Goal: Task Accomplishment & Management: Manage account settings

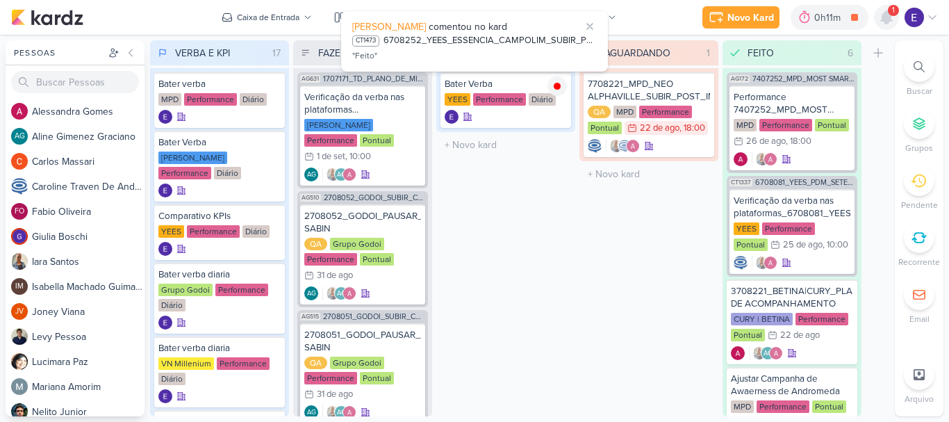
click at [897, 20] on div at bounding box center [886, 17] width 25 height 25
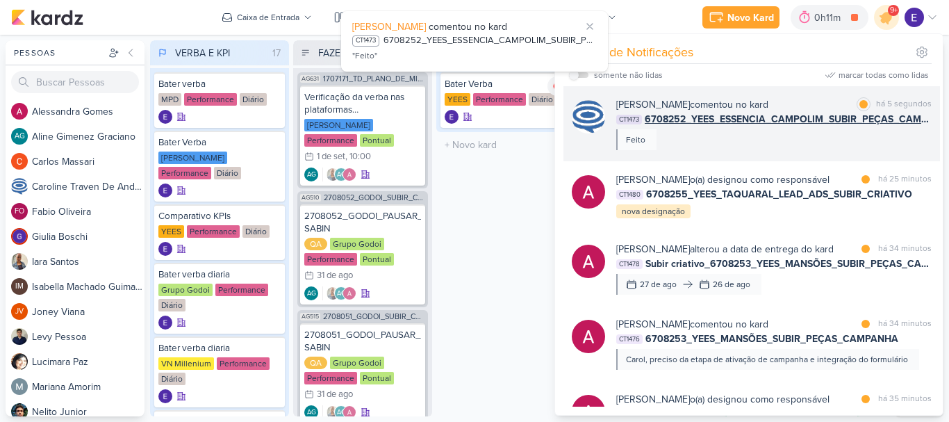
click at [908, 136] on div "[PERSON_NAME] comentou no kard marcar como lida há 5 segundos CT1473 6708252_YE…" at bounding box center [774, 123] width 316 height 53
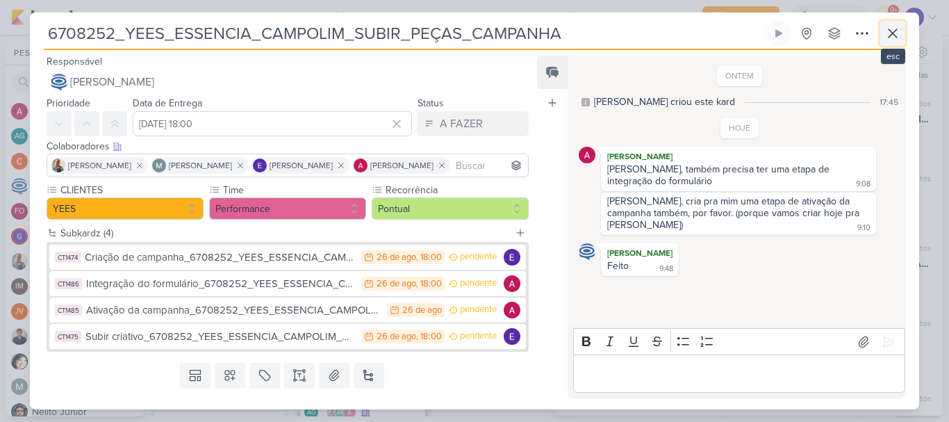
click at [891, 37] on icon at bounding box center [893, 33] width 17 height 17
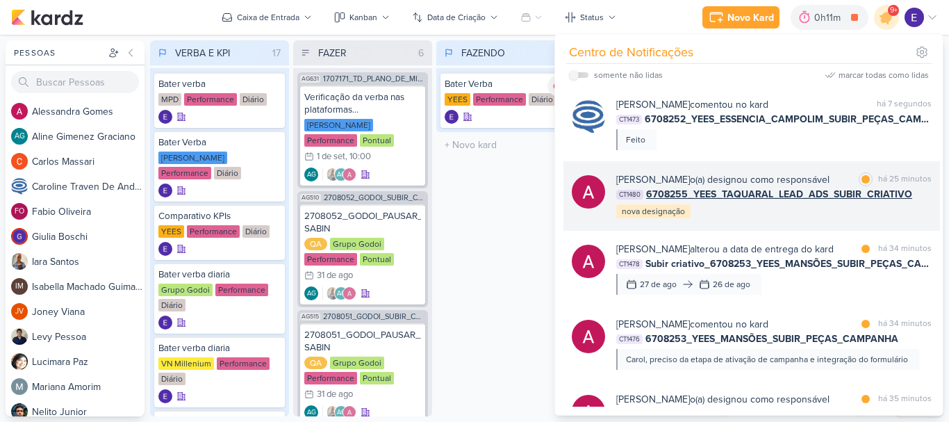
click at [900, 210] on div "[PERSON_NAME] o(a) designou como responsável marcar como lida há 25 minutos CT1…" at bounding box center [774, 195] width 316 height 47
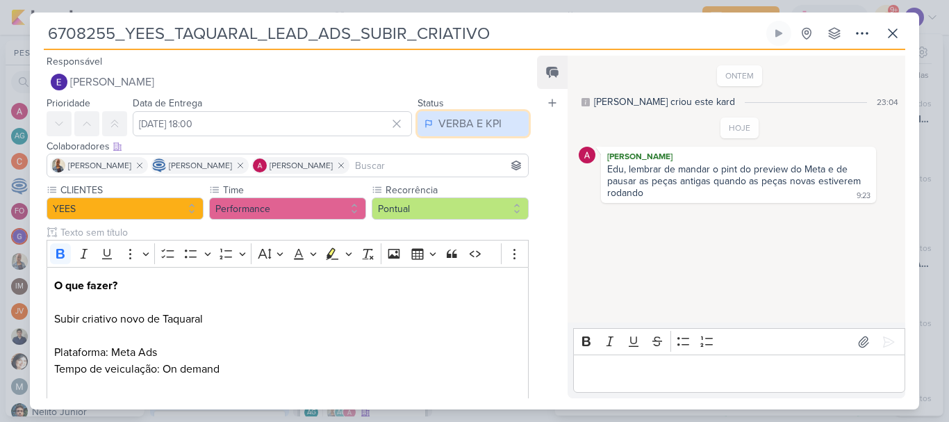
click at [495, 129] on div "VERBA E KPI" at bounding box center [470, 123] width 63 height 17
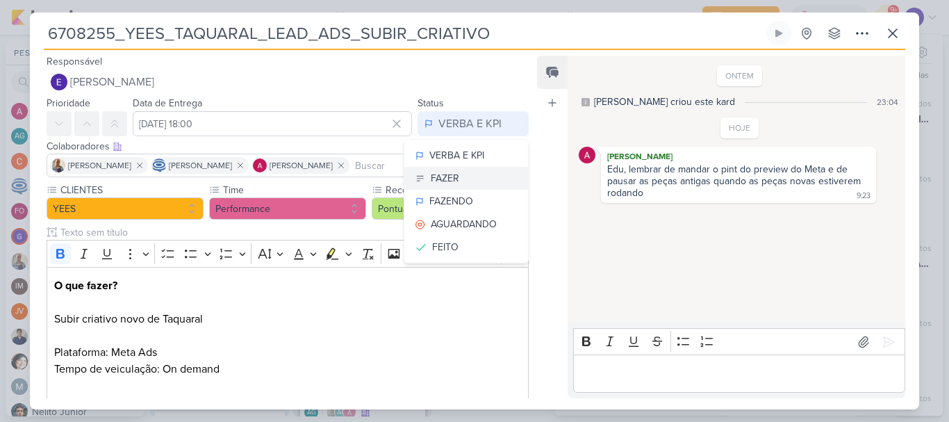
click at [461, 175] on button "FAZER" at bounding box center [466, 178] width 124 height 23
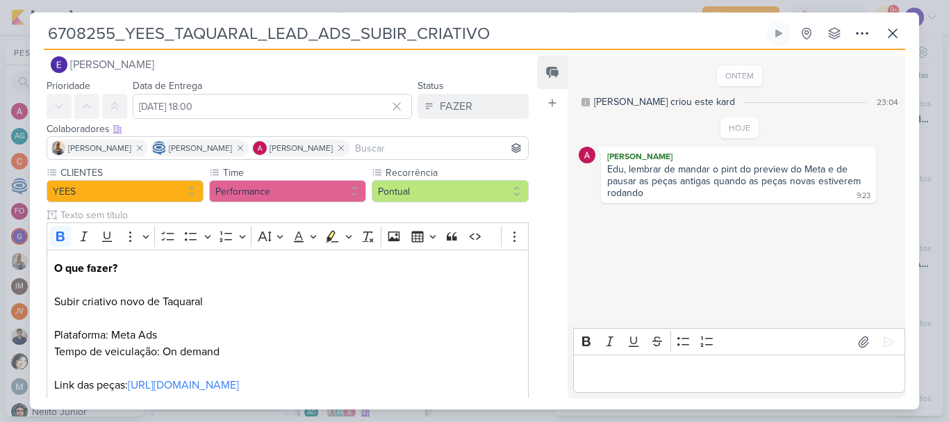
scroll to position [117, 0]
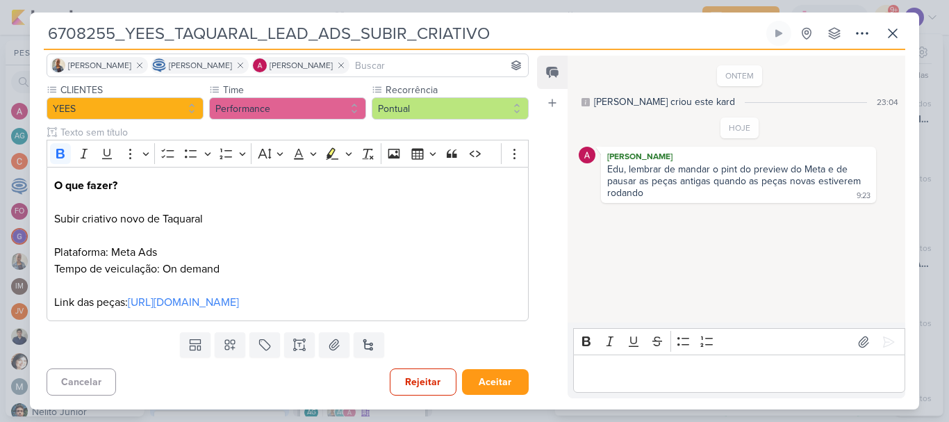
click at [527, 382] on div "Cancelar Rejeitar Aceitar" at bounding box center [282, 380] width 505 height 35
click at [508, 381] on button "Aceitar" at bounding box center [495, 382] width 67 height 26
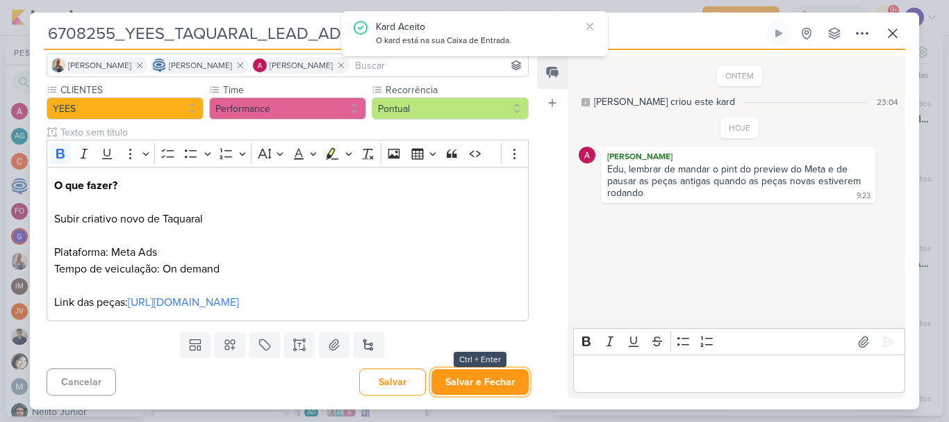
click at [508, 381] on button "Salvar e Fechar" at bounding box center [480, 382] width 97 height 26
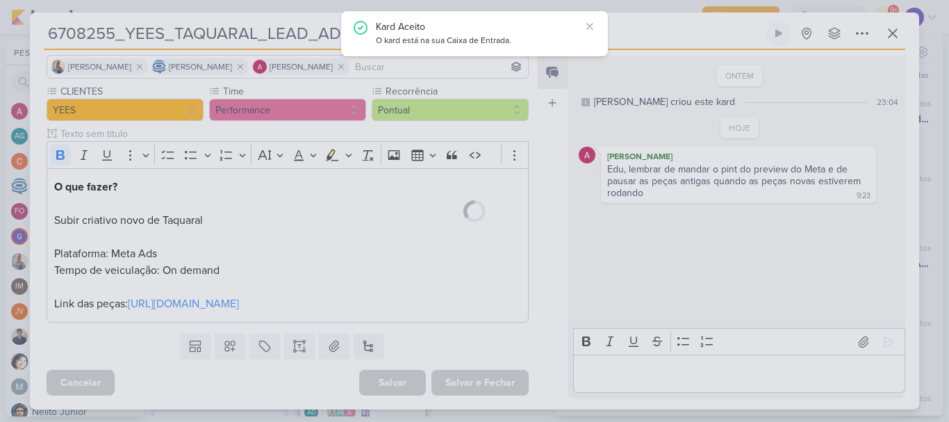
scroll to position [115, 0]
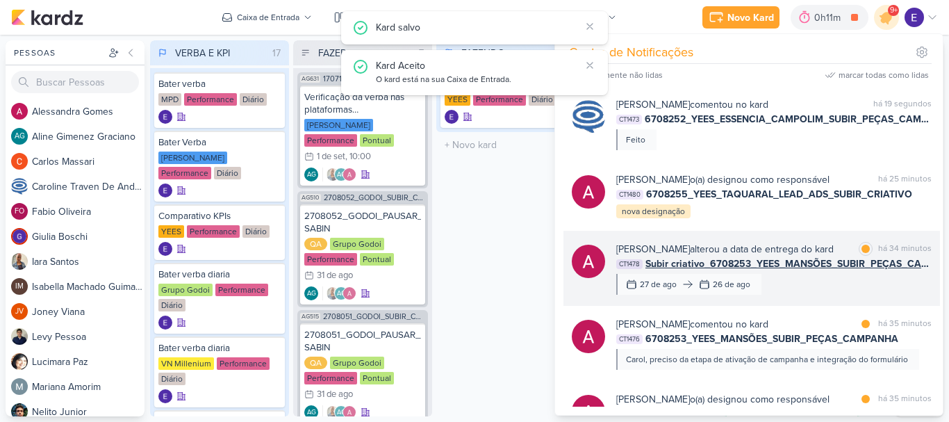
click at [887, 275] on div "[PERSON_NAME] alterou a data de entrega do kard marcar como lida há 34 minutos …" at bounding box center [774, 268] width 316 height 53
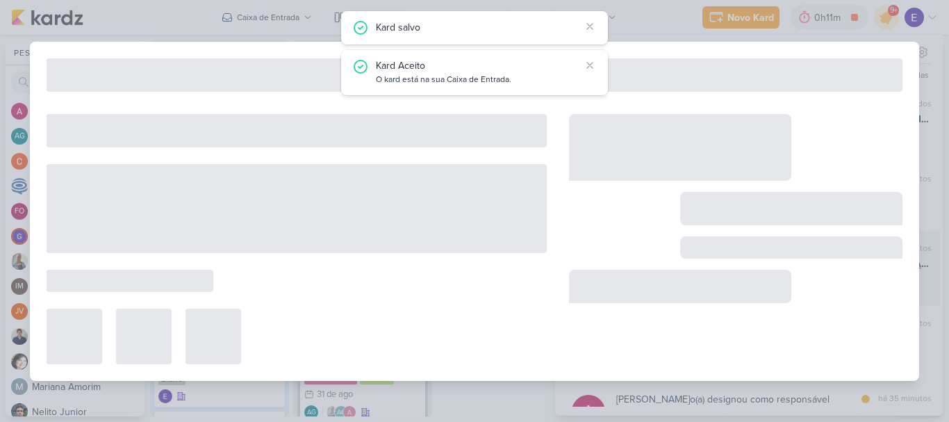
type input "Subir criativo_6708253_YEES_MANSÕES_SUBIR_PEÇAS_CAMPANHA"
type input "[DATE] 18:00"
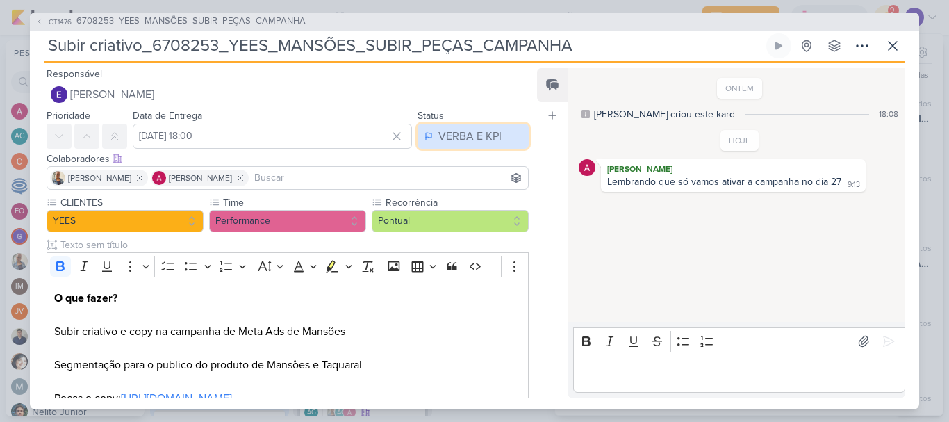
click at [473, 138] on div "VERBA E KPI" at bounding box center [470, 136] width 63 height 17
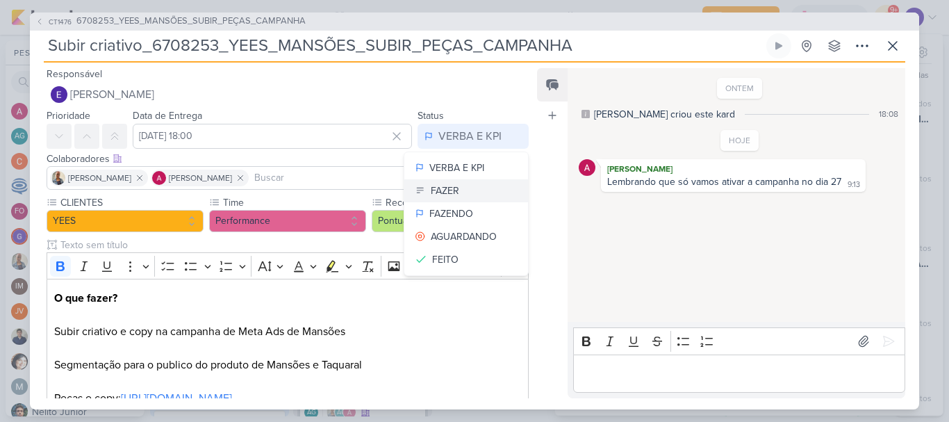
click at [468, 181] on button "FAZER" at bounding box center [466, 190] width 124 height 23
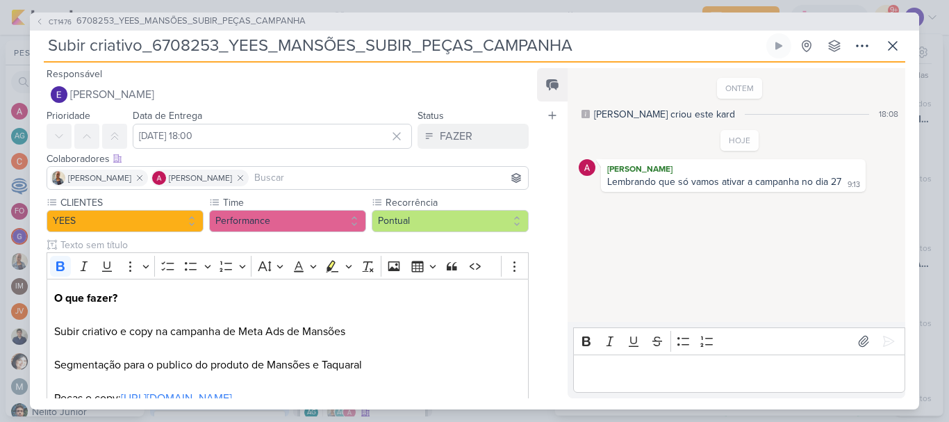
scroll to position [96, 0]
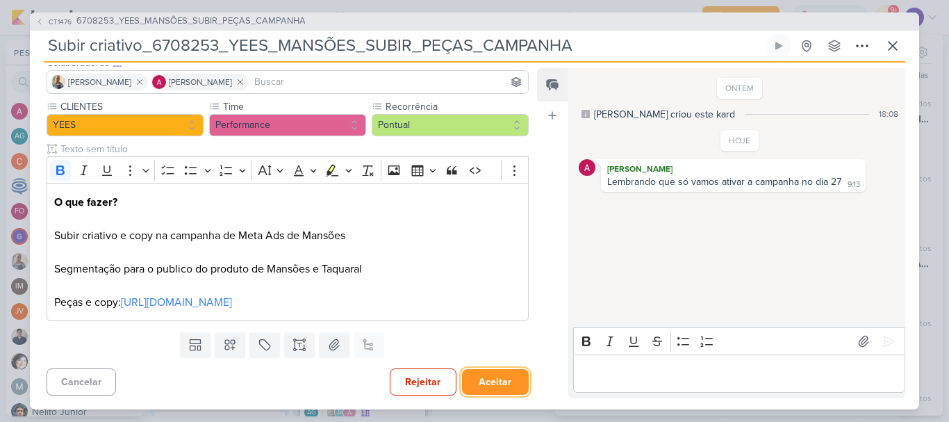
click at [505, 379] on button "Aceitar" at bounding box center [495, 382] width 67 height 26
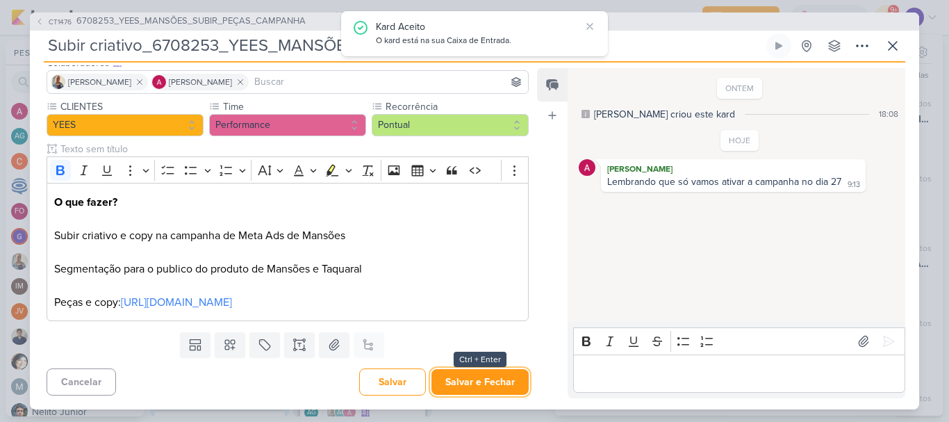
click at [505, 379] on button "Salvar e Fechar" at bounding box center [480, 382] width 97 height 26
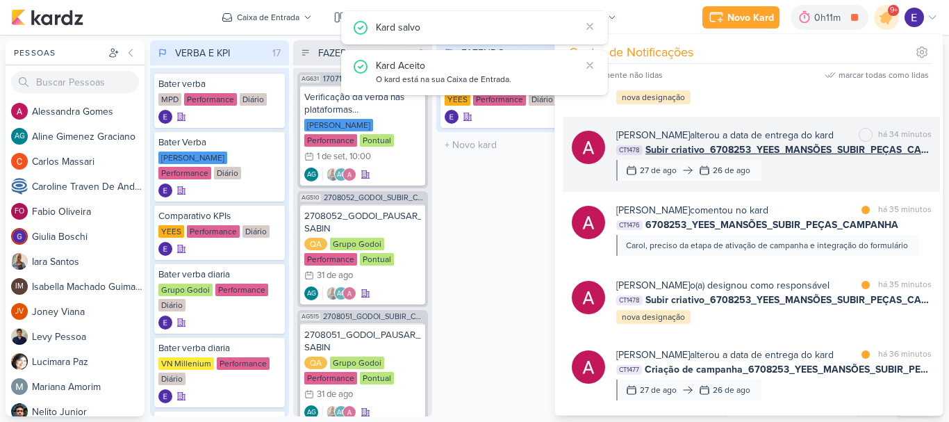
scroll to position [139, 0]
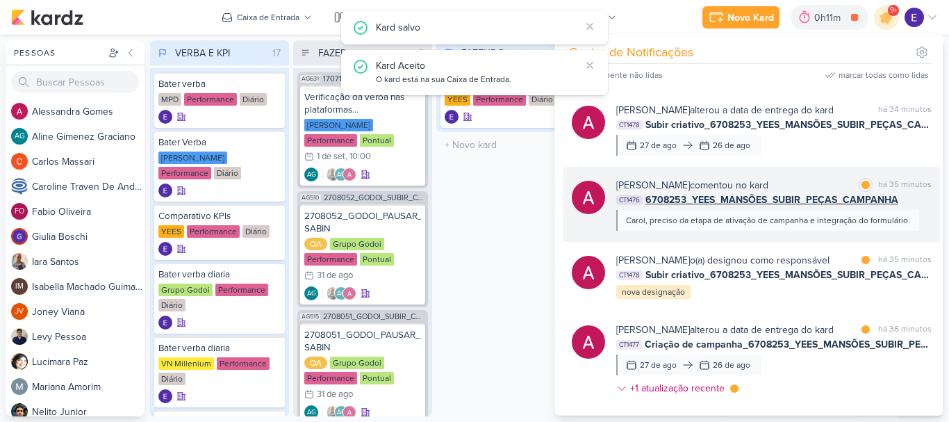
click at [892, 215] on div "Carol, preciso da etapa de ativação de campanha e integração do formulário" at bounding box center [767, 220] width 282 height 13
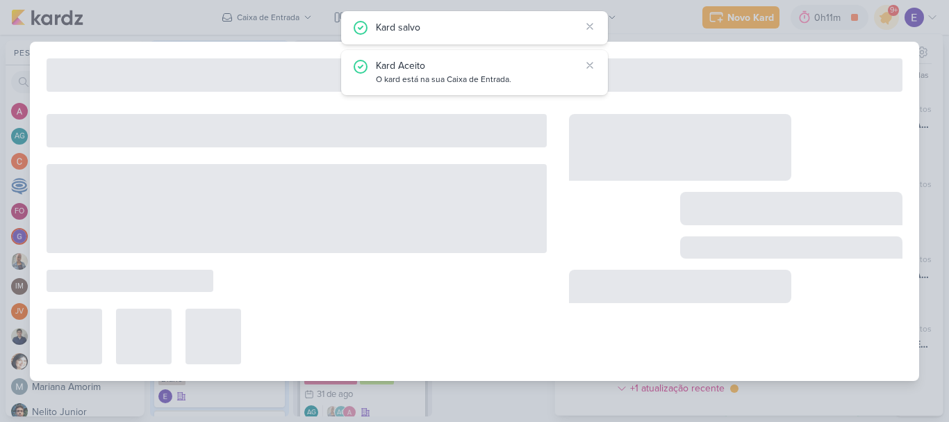
type input "6708253_YEES_MANSÕES_SUBIR_PEÇAS_CAMPANHA"
type input "[DATE] 18:00"
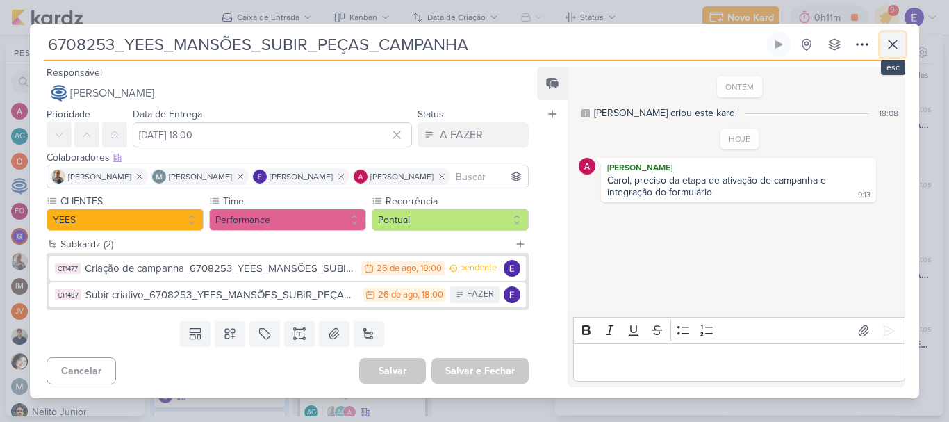
click at [897, 41] on icon at bounding box center [893, 44] width 8 height 8
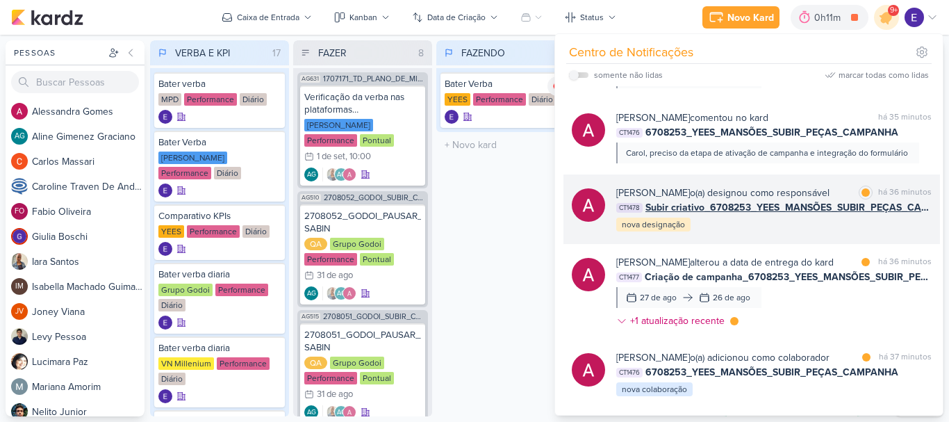
scroll to position [208, 0]
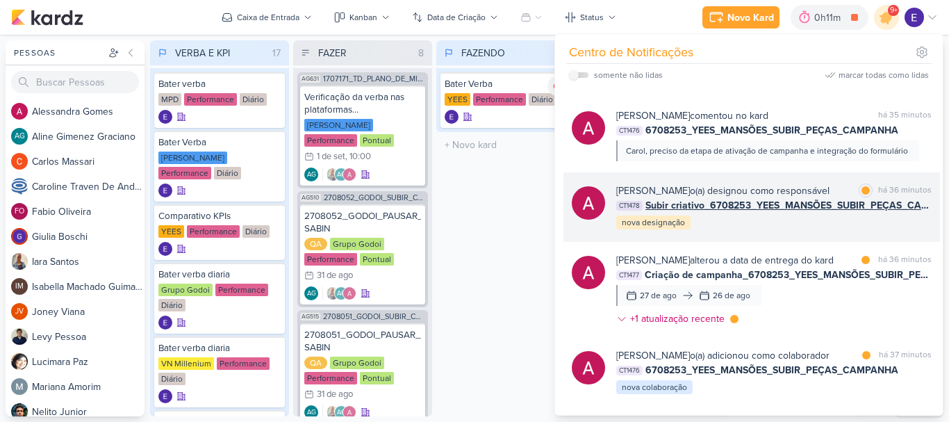
click at [878, 206] on span "Subir criativo_6708253_YEES_MANSÕES_SUBIR_PEÇAS_CAMPANHA" at bounding box center [789, 205] width 286 height 15
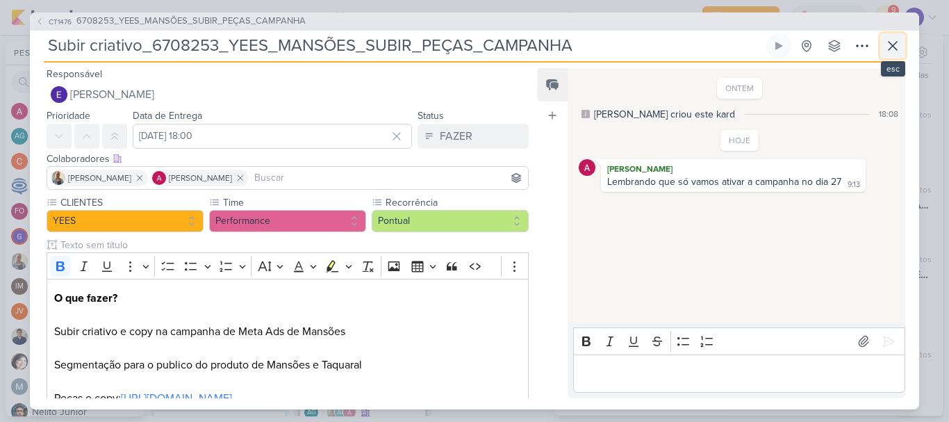
click at [900, 40] on icon at bounding box center [893, 46] width 17 height 17
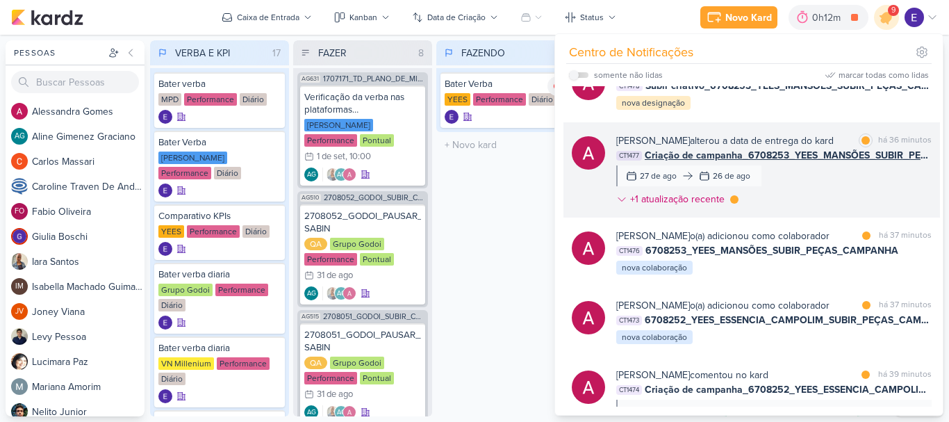
scroll to position [347, 0]
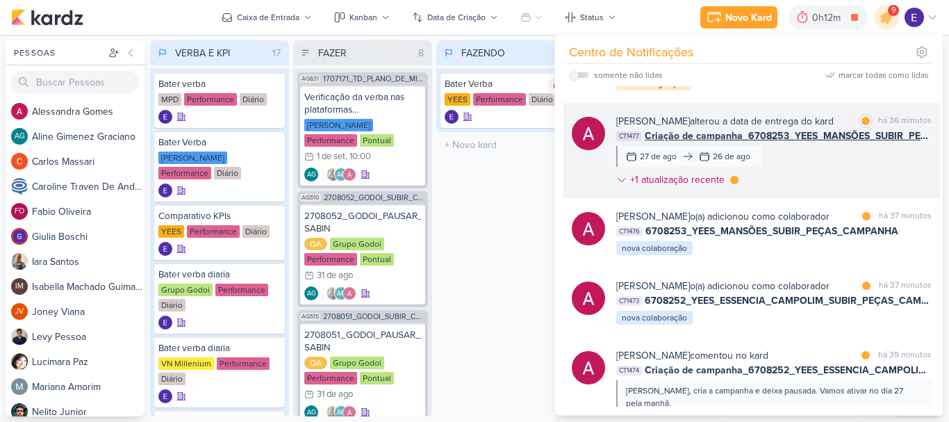
click at [878, 156] on div "[PERSON_NAME] alterou a data de entrega do kard marcar como lida há 36 minutos …" at bounding box center [774, 153] width 316 height 79
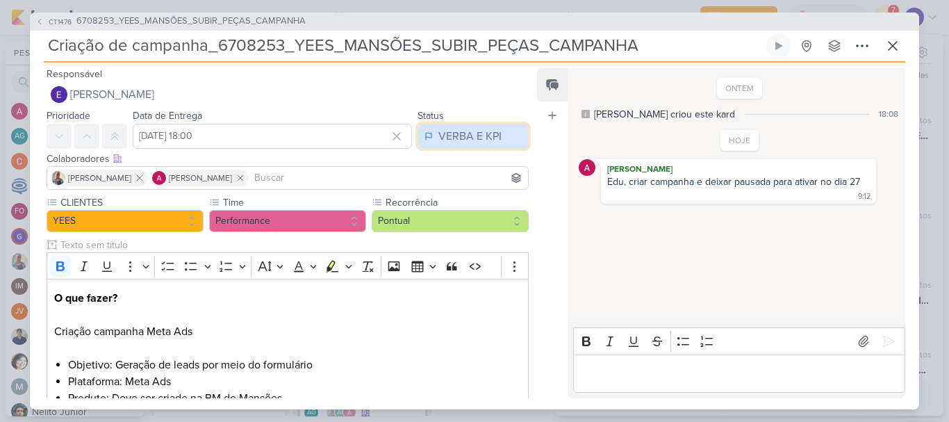
click at [468, 139] on div "VERBA E KPI" at bounding box center [470, 136] width 63 height 17
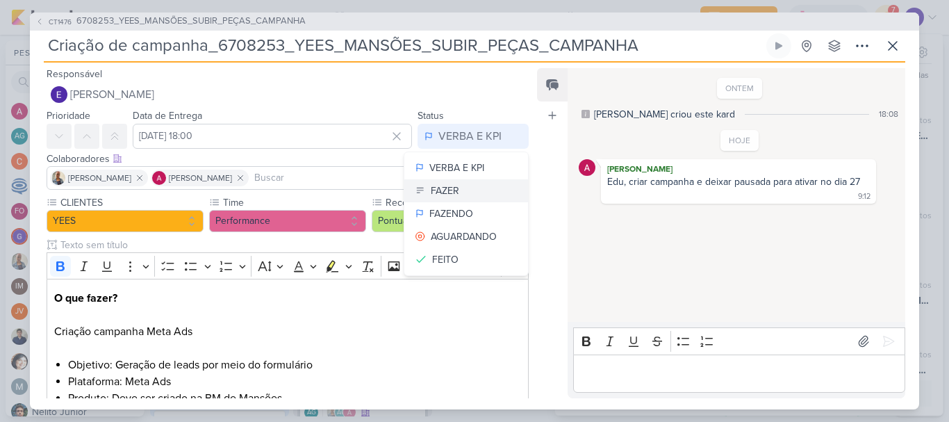
click at [463, 185] on button "FAZER" at bounding box center [466, 190] width 124 height 23
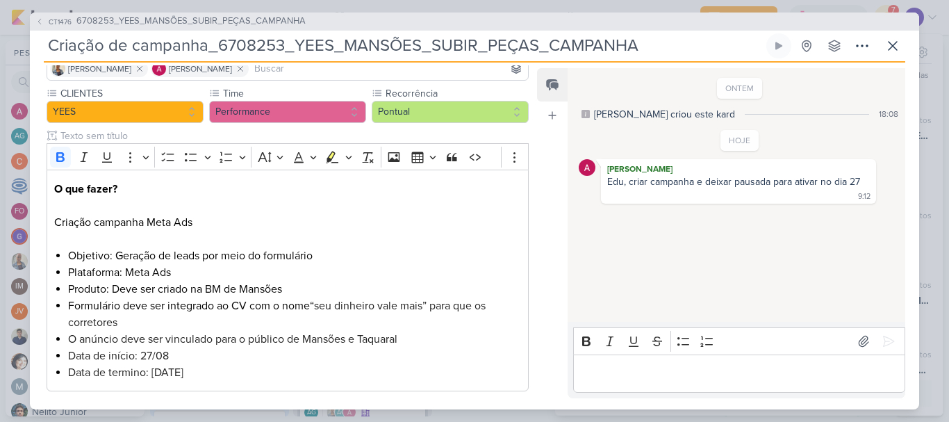
scroll to position [179, 0]
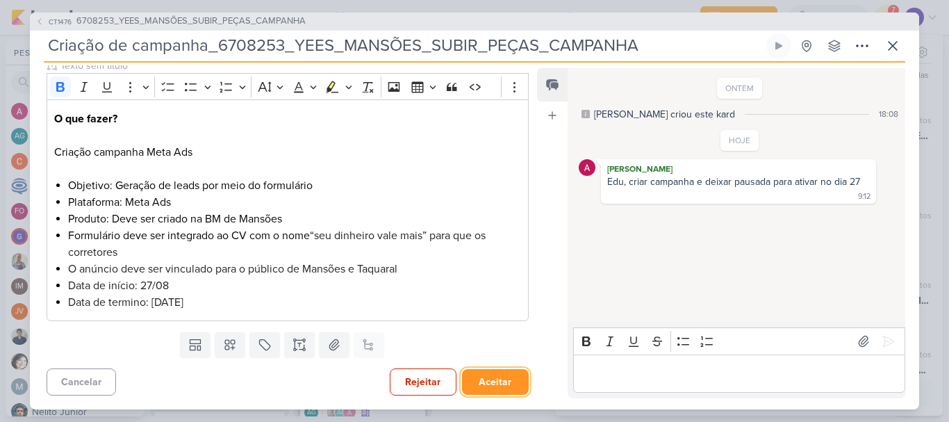
click at [492, 375] on button "Aceitar" at bounding box center [495, 382] width 67 height 26
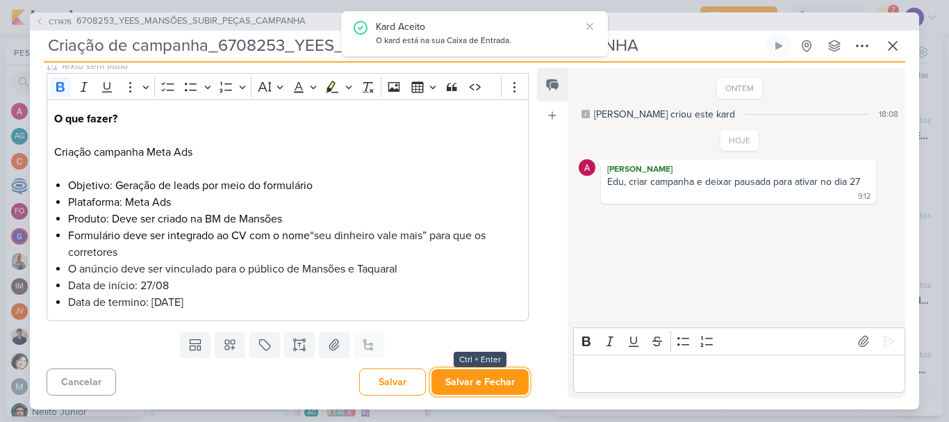
click at [492, 375] on button "Salvar e Fechar" at bounding box center [480, 382] width 97 height 26
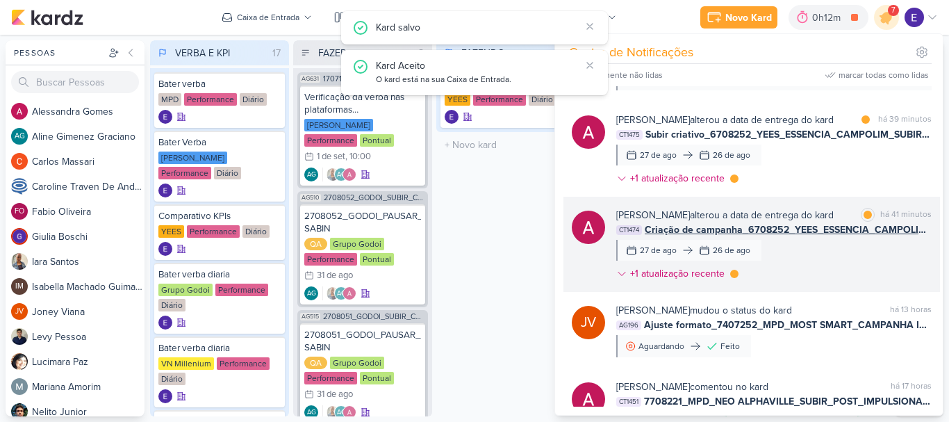
scroll to position [695, 0]
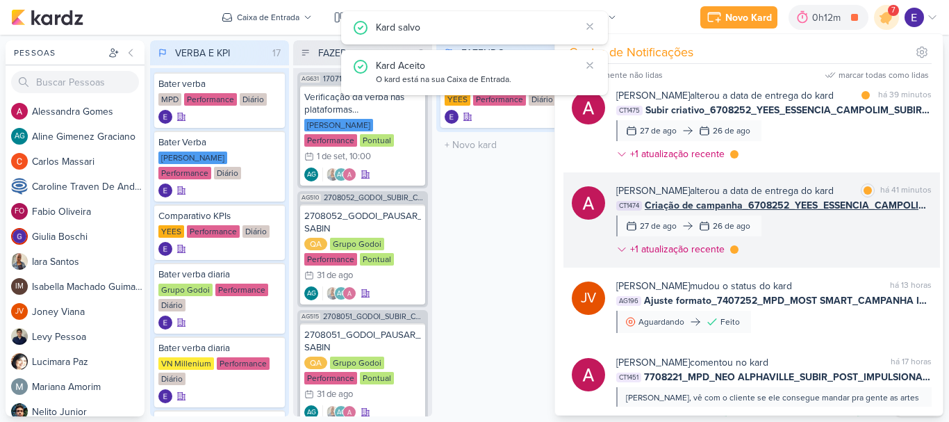
click at [858, 198] on span "Criação de campanha_6708252_YEES_ESSENCIA_CAMPOLIM_SUBIR_PEÇAS_CAMPANHA" at bounding box center [788, 205] width 287 height 15
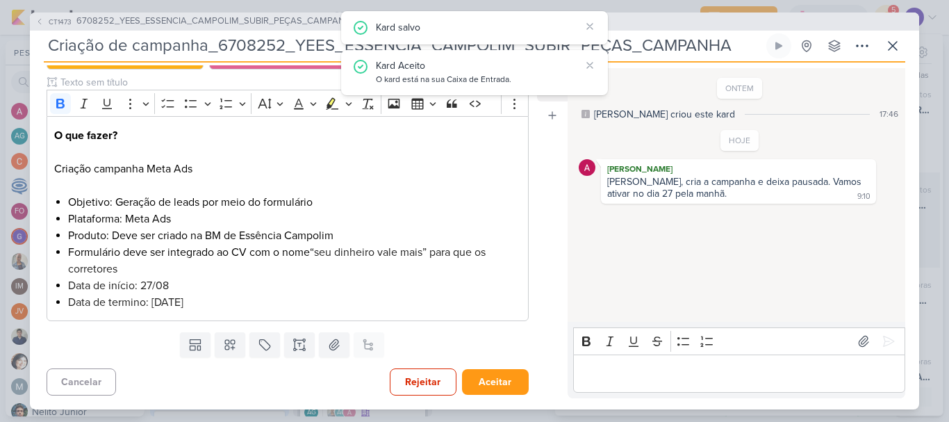
scroll to position [0, 0]
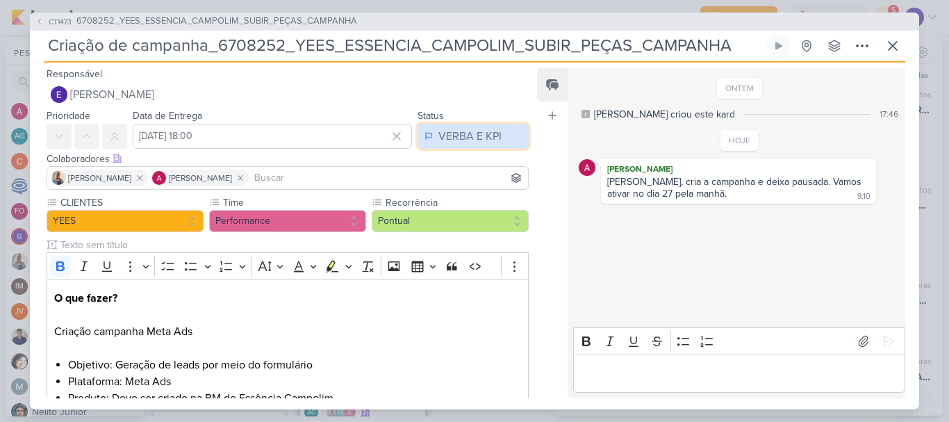
click at [486, 140] on div "VERBA E KPI" at bounding box center [470, 136] width 63 height 17
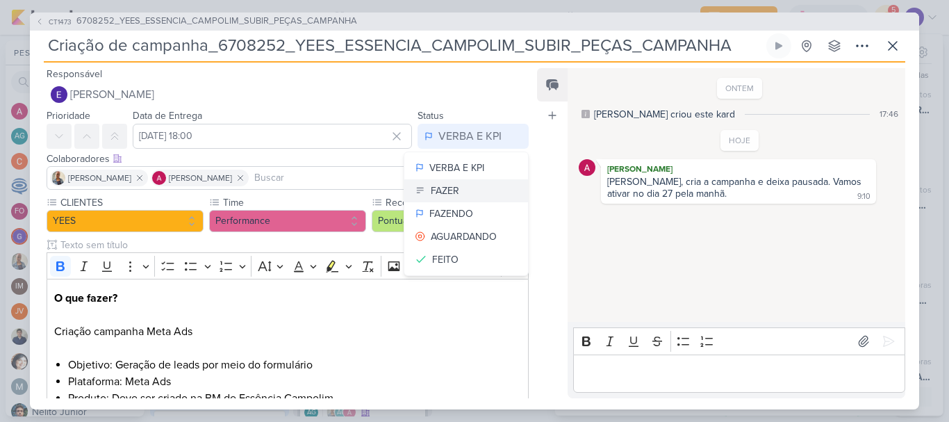
click at [479, 182] on button "FAZER" at bounding box center [466, 190] width 124 height 23
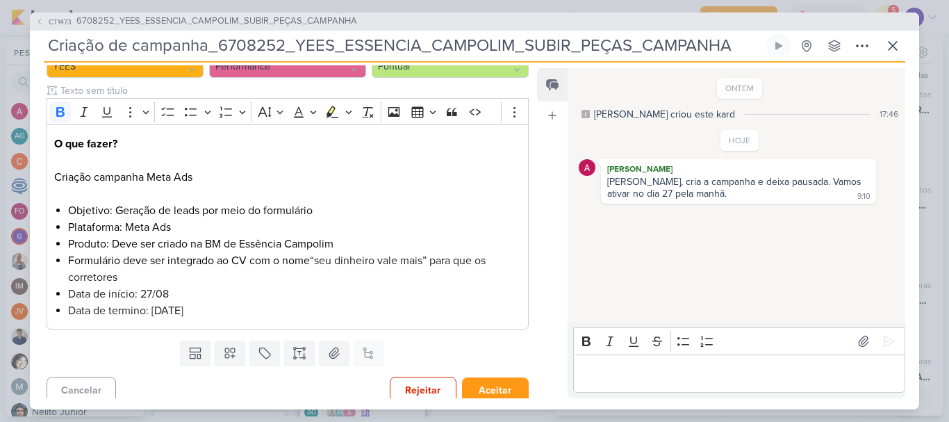
scroll to position [163, 0]
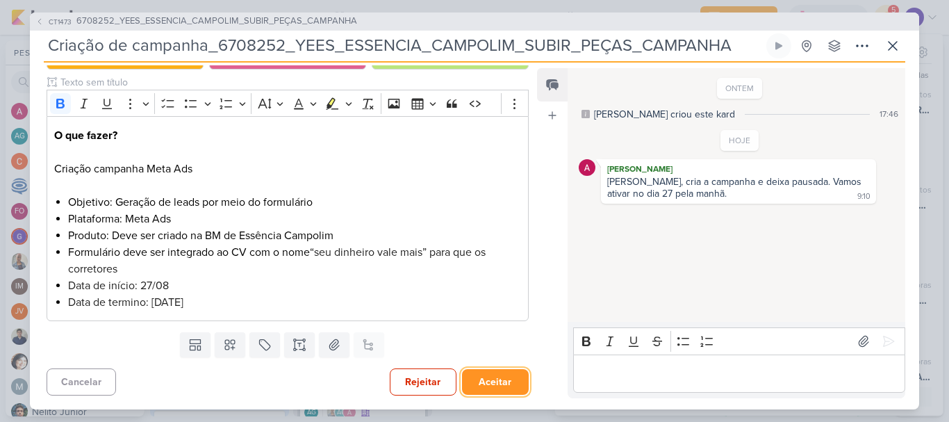
click at [491, 377] on button "Aceitar" at bounding box center [495, 382] width 67 height 26
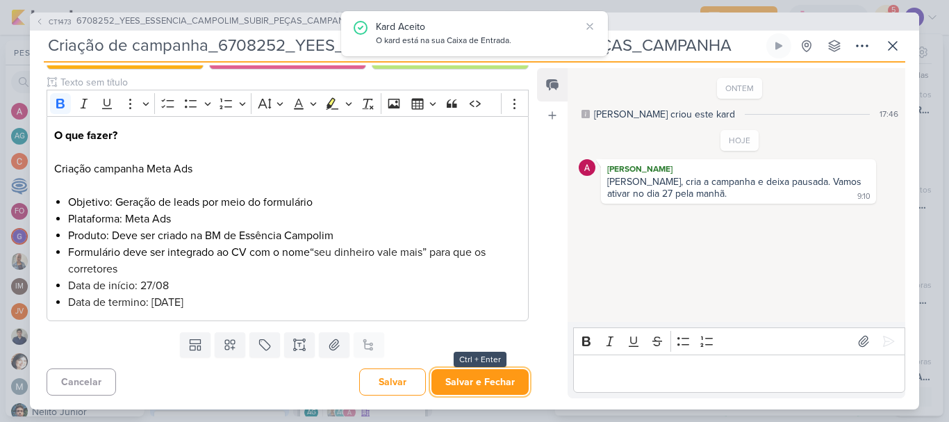
click at [491, 377] on button "Salvar e Fechar" at bounding box center [480, 382] width 97 height 26
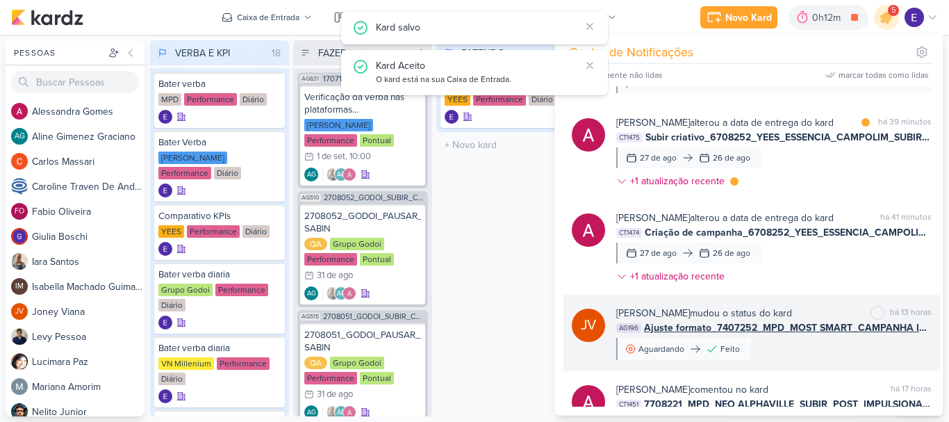
scroll to position [625, 0]
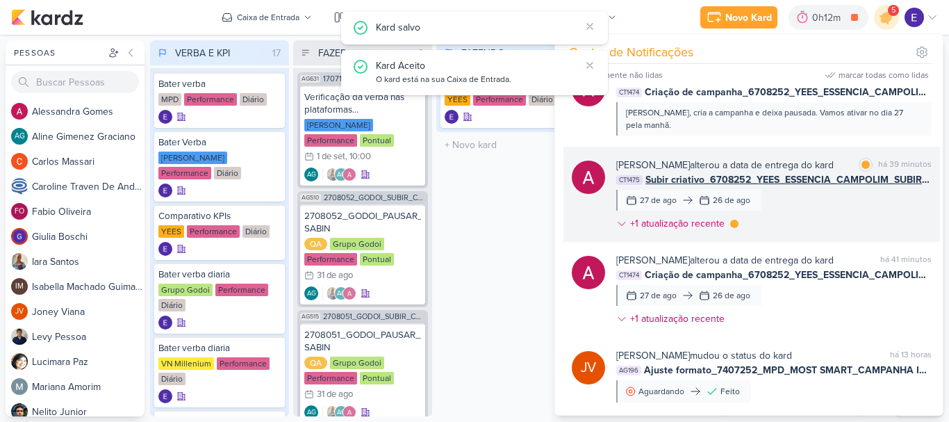
click at [844, 206] on div "[PERSON_NAME] alterou a data de entrega do kard marcar como lida há 39 minutos …" at bounding box center [774, 197] width 316 height 79
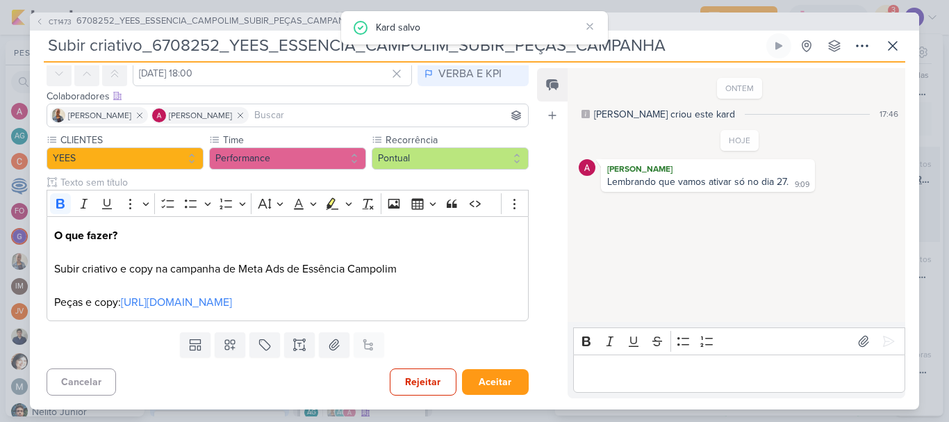
scroll to position [0, 0]
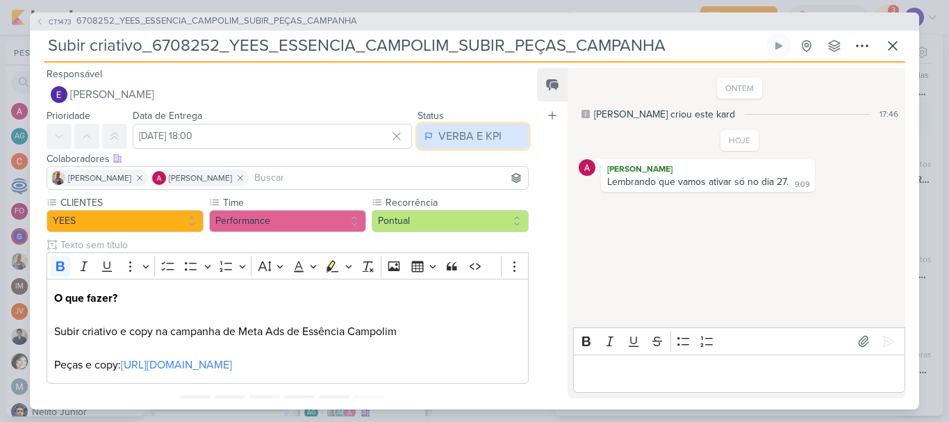
click at [480, 136] on div "VERBA E KPI" at bounding box center [470, 136] width 63 height 17
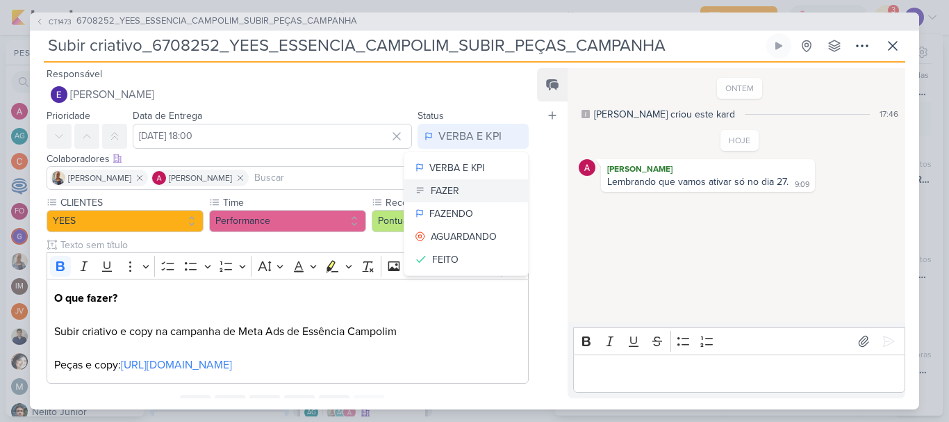
click at [468, 188] on button "FAZER" at bounding box center [466, 190] width 124 height 23
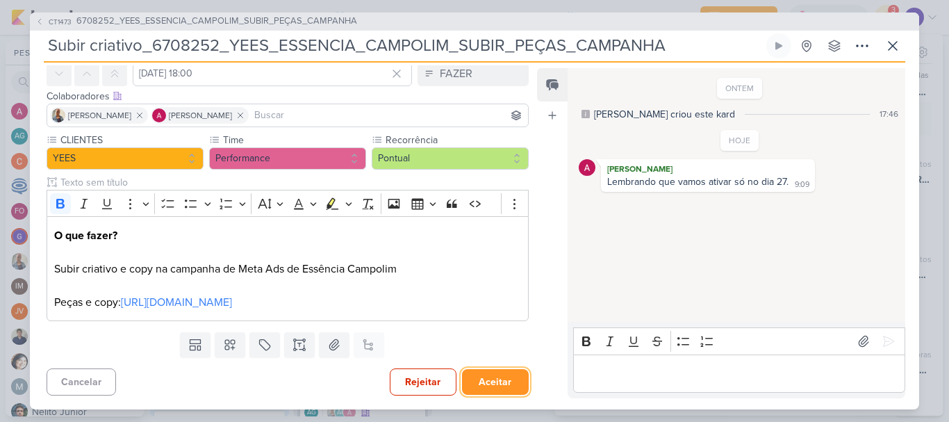
click at [505, 376] on button "Aceitar" at bounding box center [495, 382] width 67 height 26
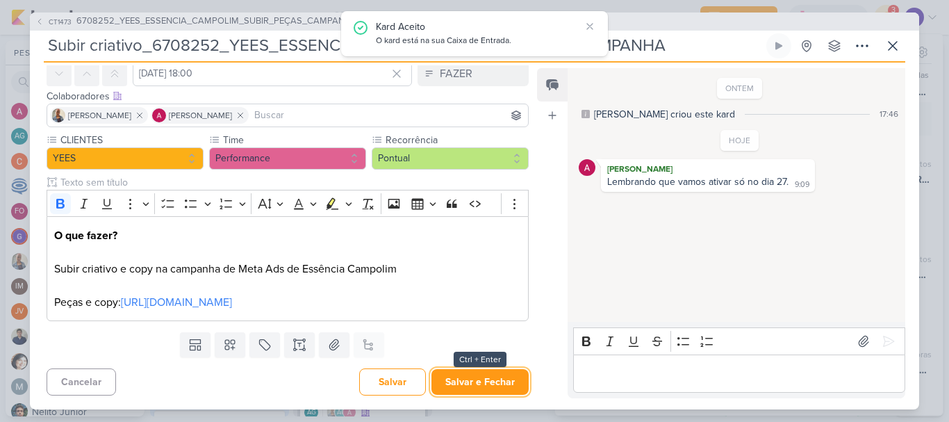
click at [505, 376] on button "Salvar e Fechar" at bounding box center [480, 382] width 97 height 26
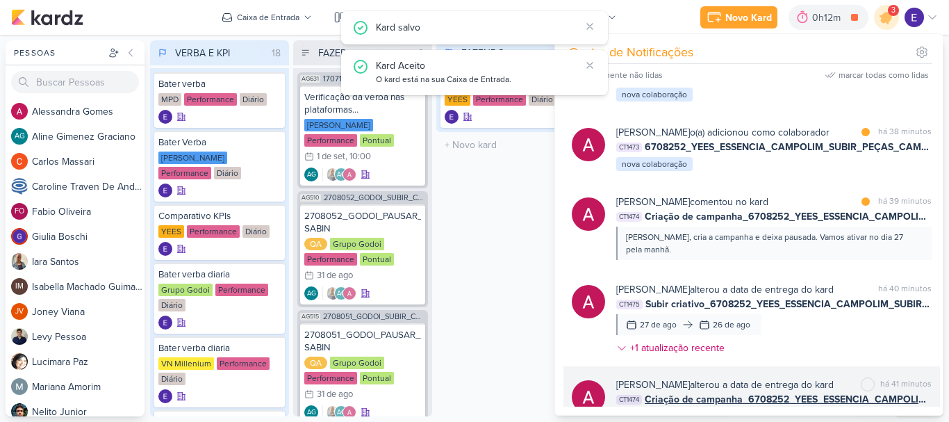
scroll to position [486, 0]
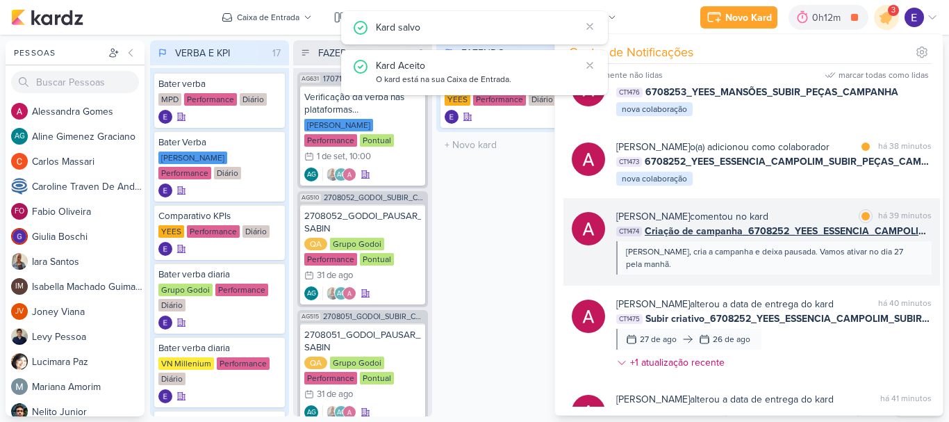
click at [845, 258] on div "[PERSON_NAME], cria a campanha e deixa pausada. Vamos ativar no dia 27 pela man…" at bounding box center [774, 257] width 316 height 33
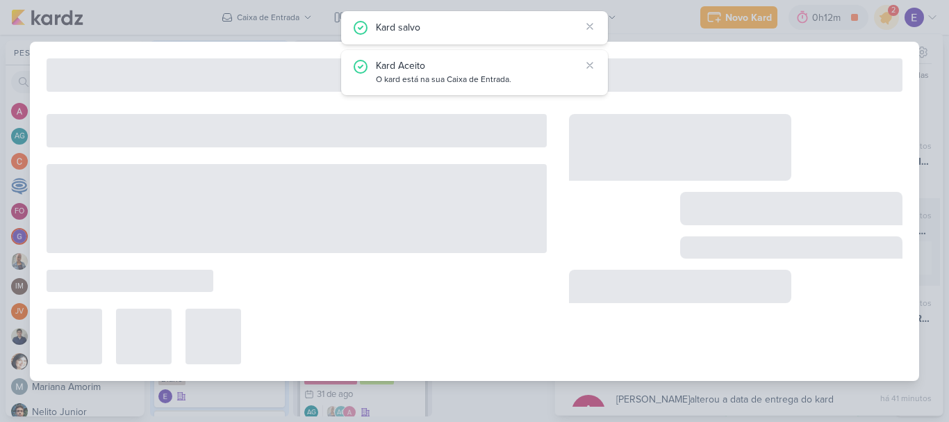
type input "Criação de campanha_6708252_YEES_ESSENCIA_CAMPOLIM_SUBIR_PEÇAS_CAMPANHA"
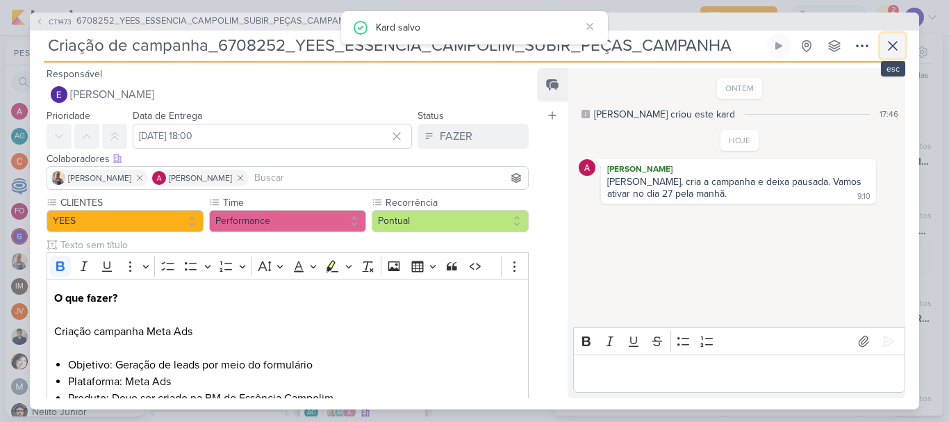
click at [885, 54] on icon at bounding box center [893, 46] width 17 height 17
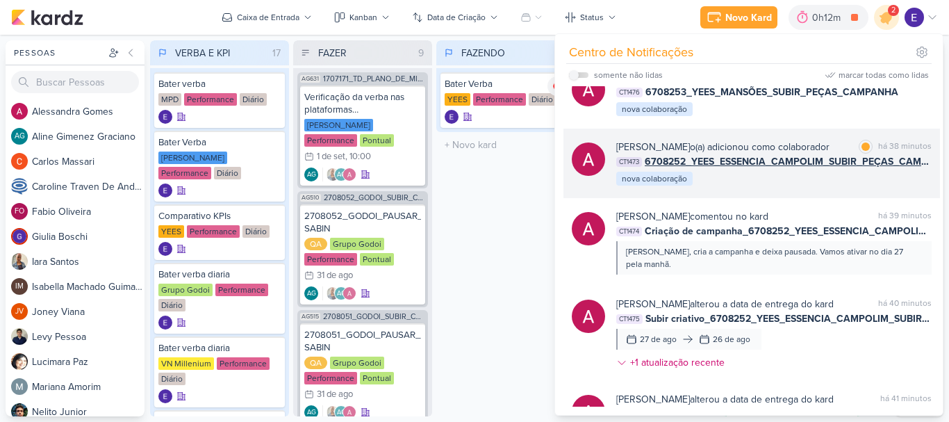
click at [892, 155] on span "6708252_YEES_ESSENCIA_CAMPOLIM_SUBIR_PEÇAS_CAMPANHA" at bounding box center [788, 161] width 287 height 15
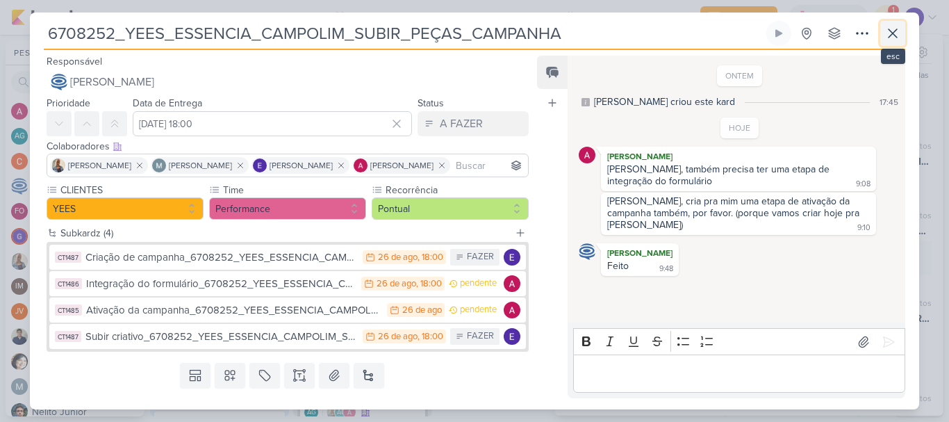
click at [898, 35] on icon at bounding box center [893, 33] width 17 height 17
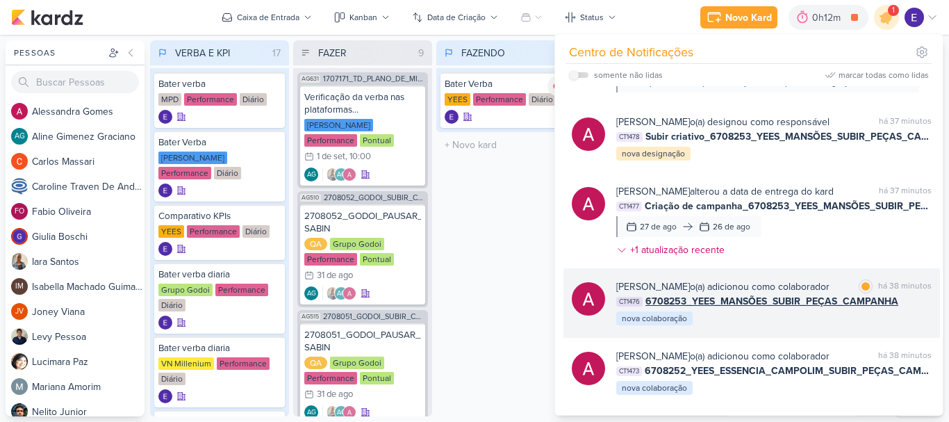
scroll to position [278, 0]
click at [880, 323] on div "[PERSON_NAME] o(a) adicionou como colaborador marcar como lida há 38 minutos CT…" at bounding box center [774, 302] width 316 height 47
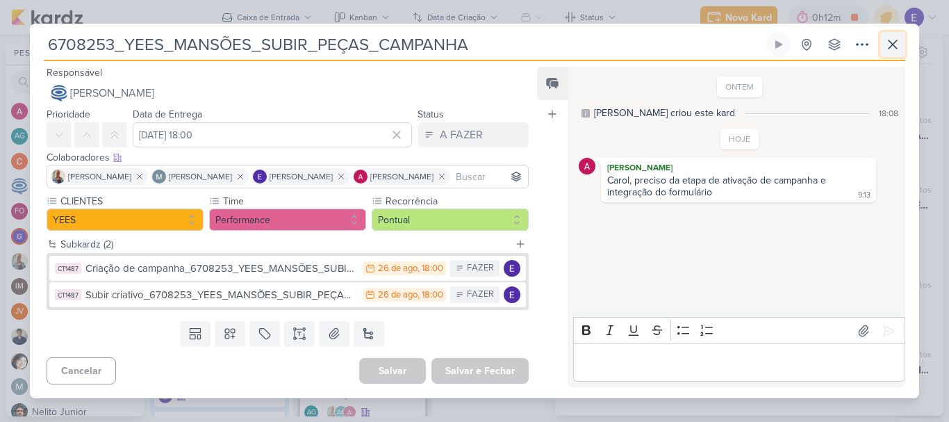
click at [893, 44] on icon at bounding box center [893, 44] width 8 height 8
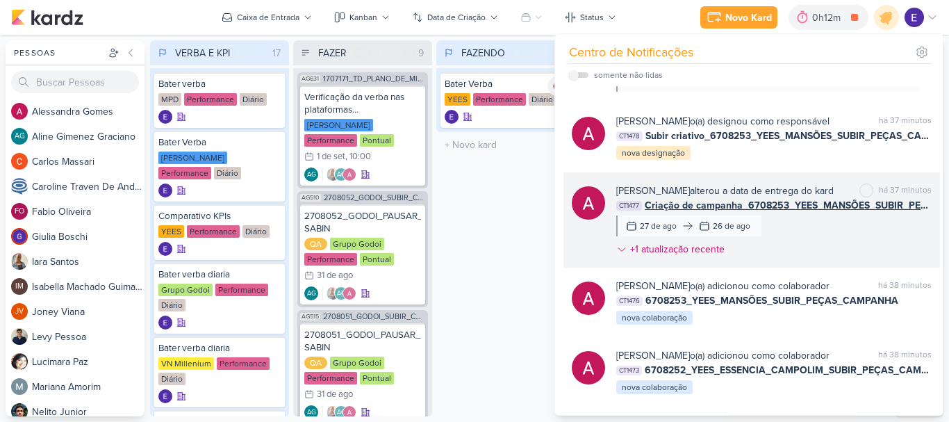
scroll to position [0, 0]
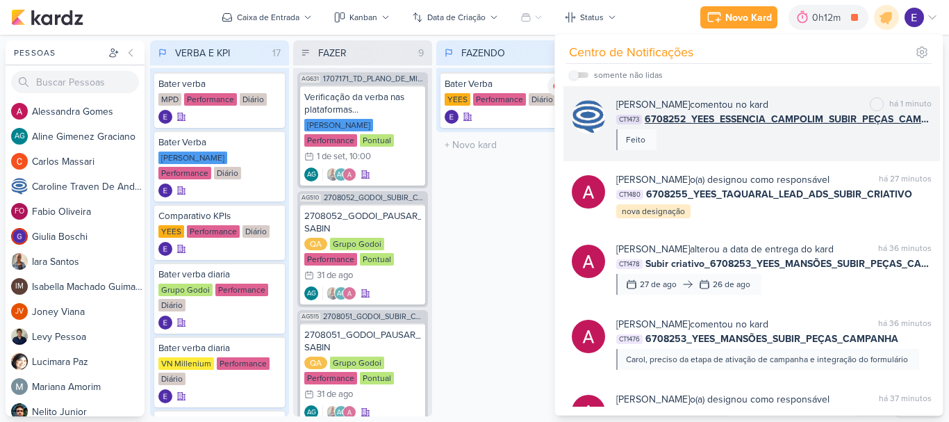
click at [829, 137] on div "[PERSON_NAME] comentou no kard marcar como não lida há 1 minuto CT1473 6708252_…" at bounding box center [774, 123] width 316 height 53
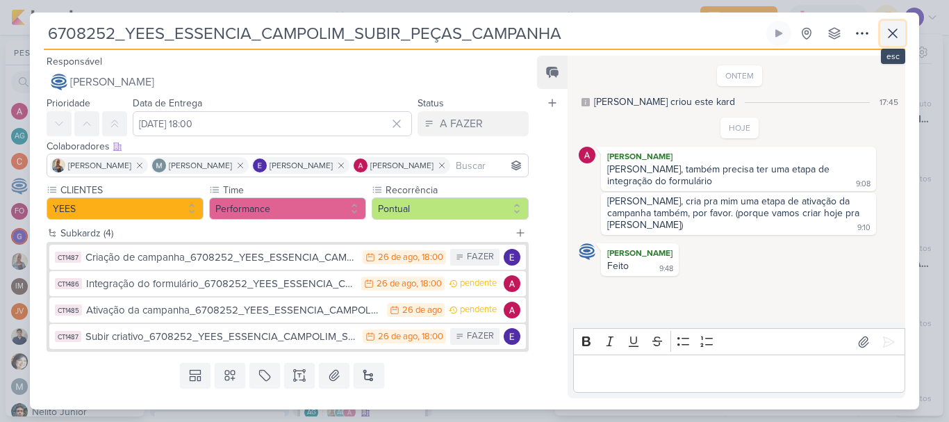
click at [901, 40] on button at bounding box center [893, 33] width 25 height 25
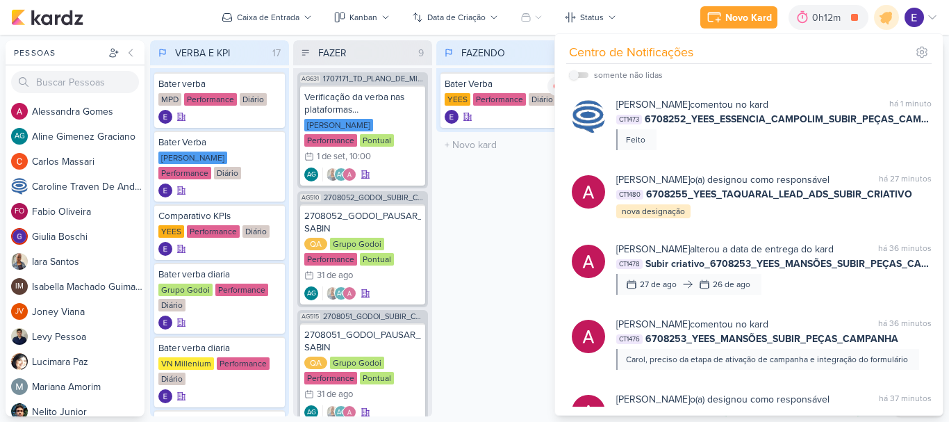
click at [516, 227] on div "FAZENDO 1 Mover Para Esquerda Mover Para Direita [GEOGRAPHIC_DATA] Bater Verba …" at bounding box center [505, 228] width 139 height 376
